Goal: Find specific page/section: Find specific page/section

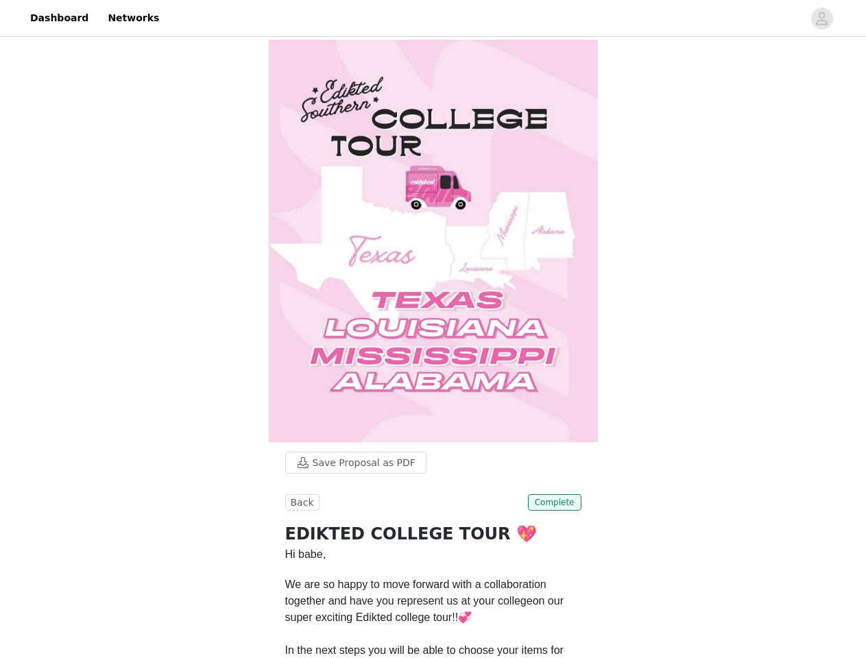
click at [433, 329] on img at bounding box center [433, 241] width 329 height 402
click at [433, 19] on div at bounding box center [485, 18] width 636 height 31
click at [822, 19] on icon "avatar" at bounding box center [821, 19] width 13 height 22
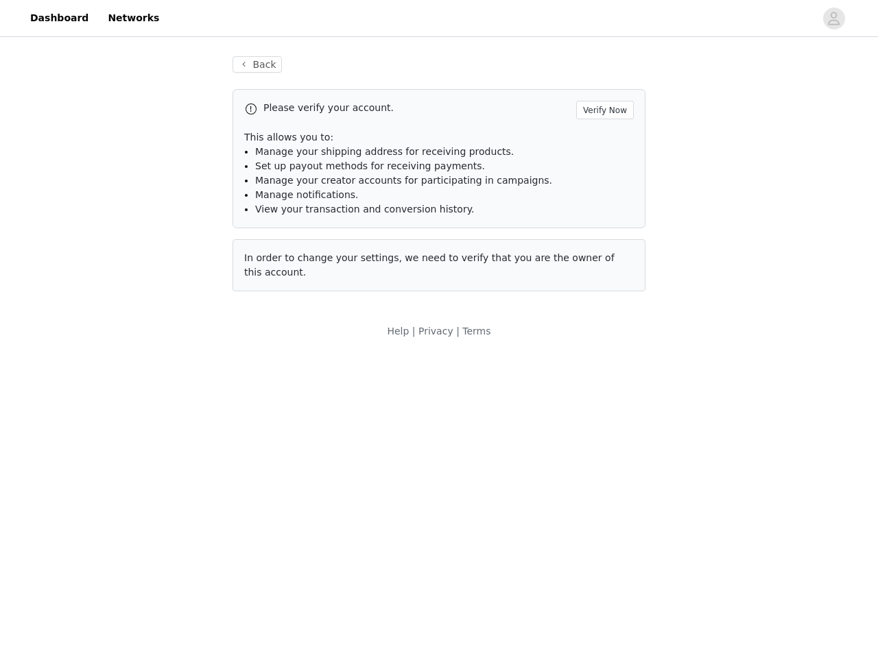
click at [349, 463] on body "Dashboard Networks Back Please verify your account. Verify Now This allows you …" at bounding box center [439, 329] width 878 height 658
click at [300, 503] on body "Dashboard Networks Back Please verify your account. Verify Now This allows you …" at bounding box center [439, 329] width 878 height 658
click at [556, 503] on body "Dashboard Networks Back Please verify your account. Verify Now This allows you …" at bounding box center [439, 329] width 878 height 658
